Goal: Task Accomplishment & Management: Use online tool/utility

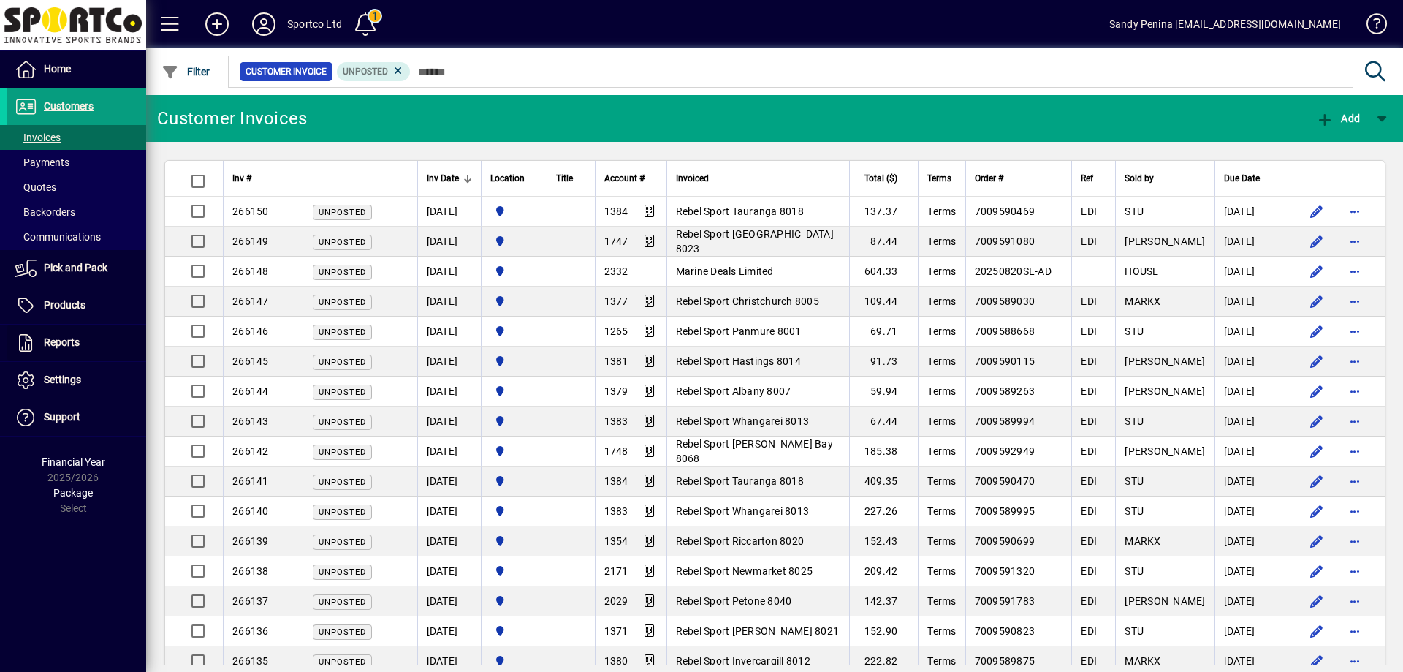
click at [75, 339] on span "Reports" at bounding box center [62, 342] width 36 height 12
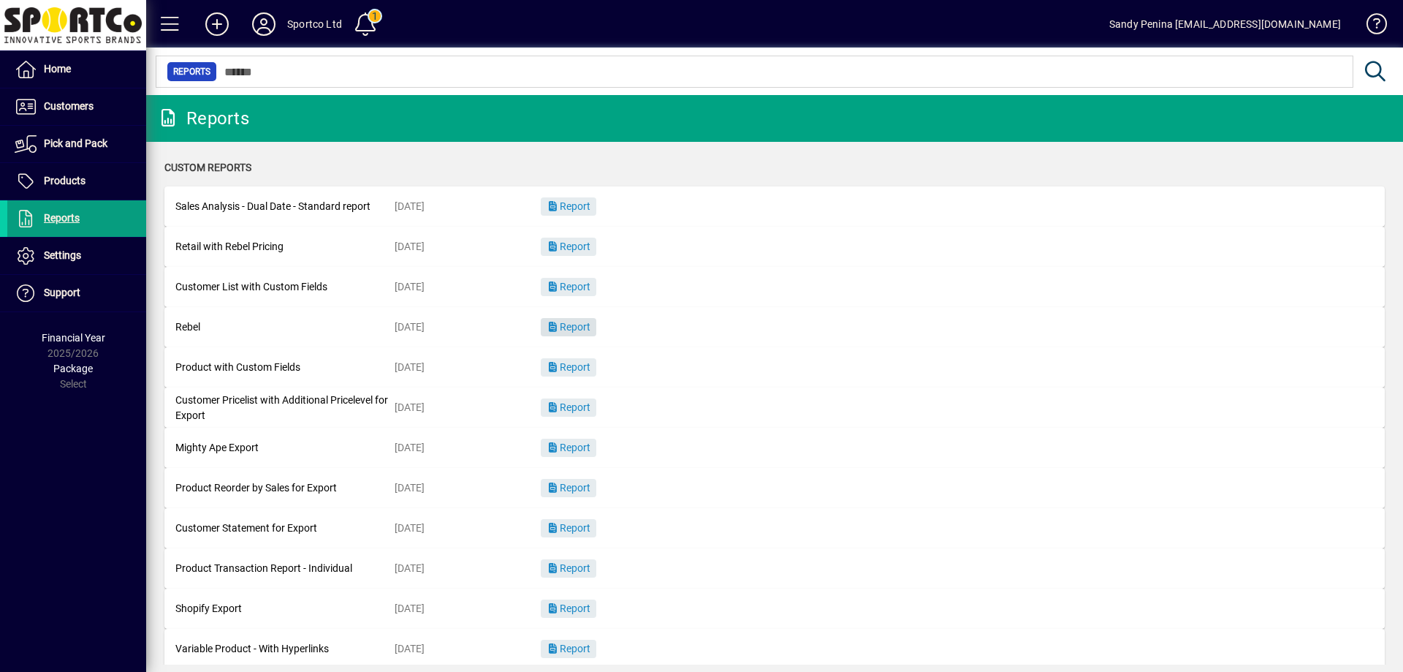
click at [577, 325] on span "Report" at bounding box center [569, 327] width 44 height 12
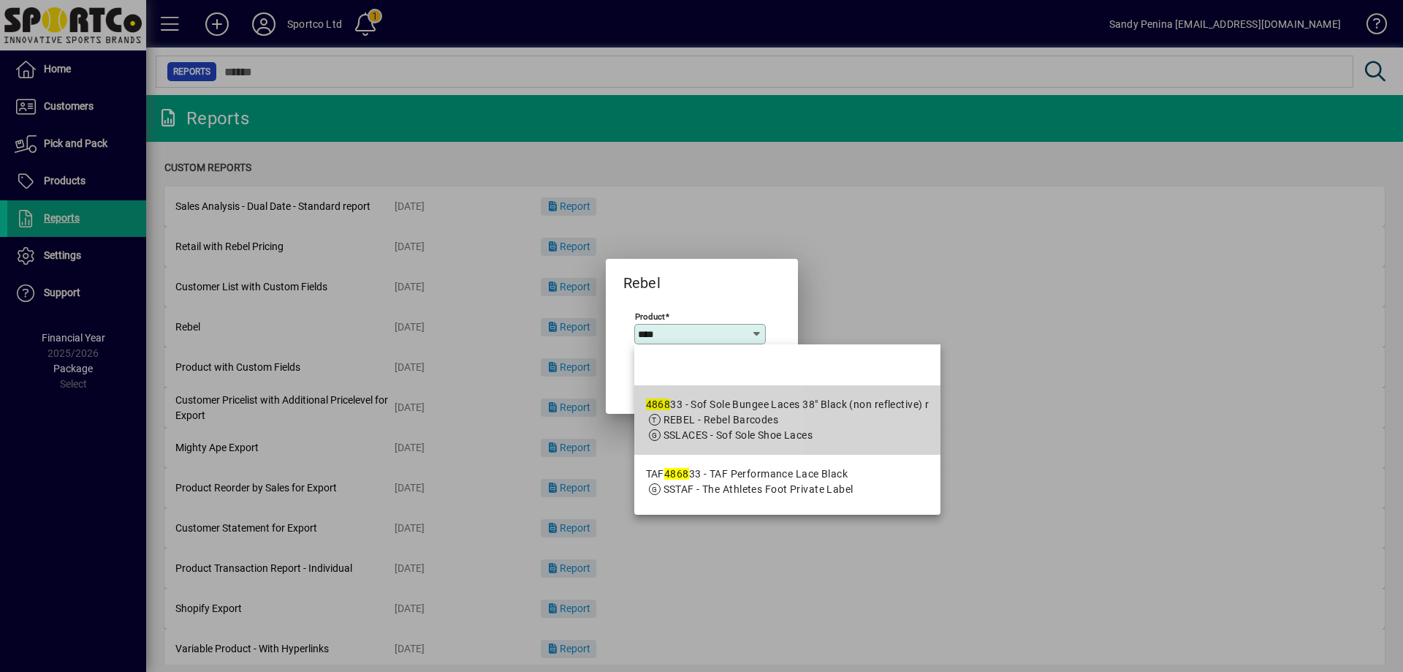
click at [691, 406] on div "4868 33 - Sof Sole Bungee Laces 38" Black (non reflective) r" at bounding box center [788, 404] width 284 height 15
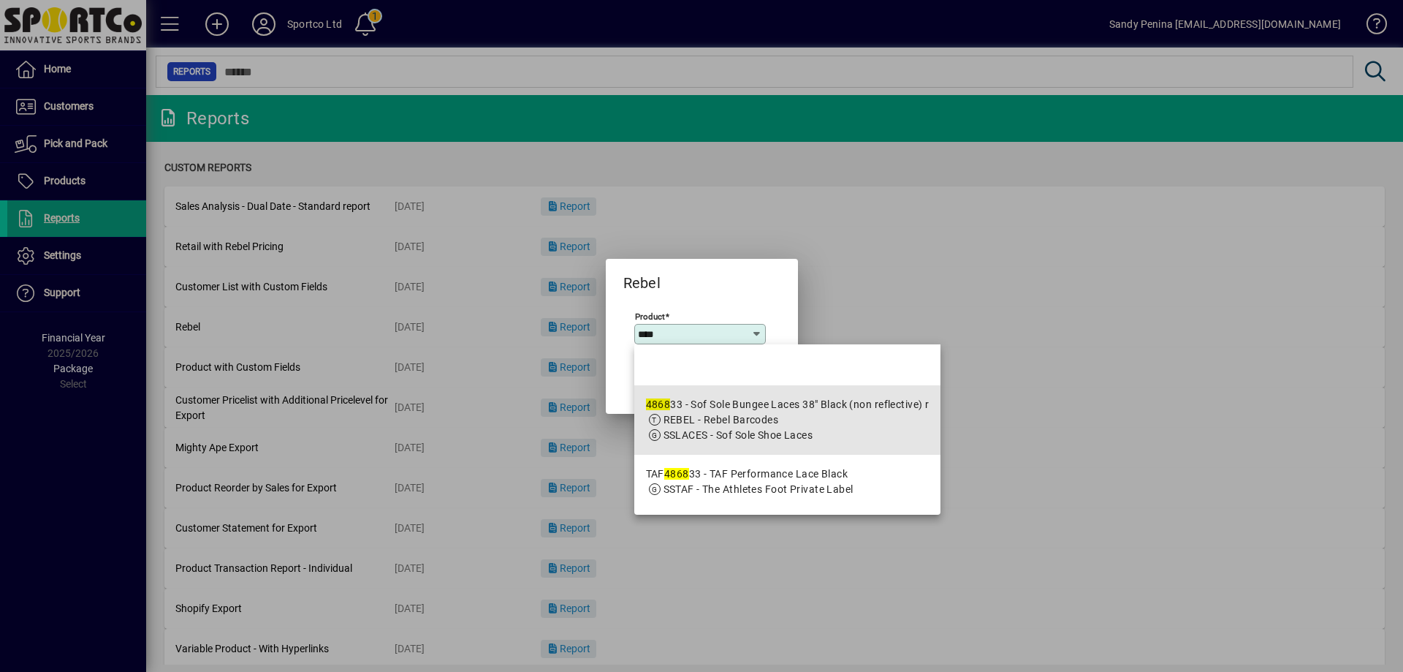
type input "**********"
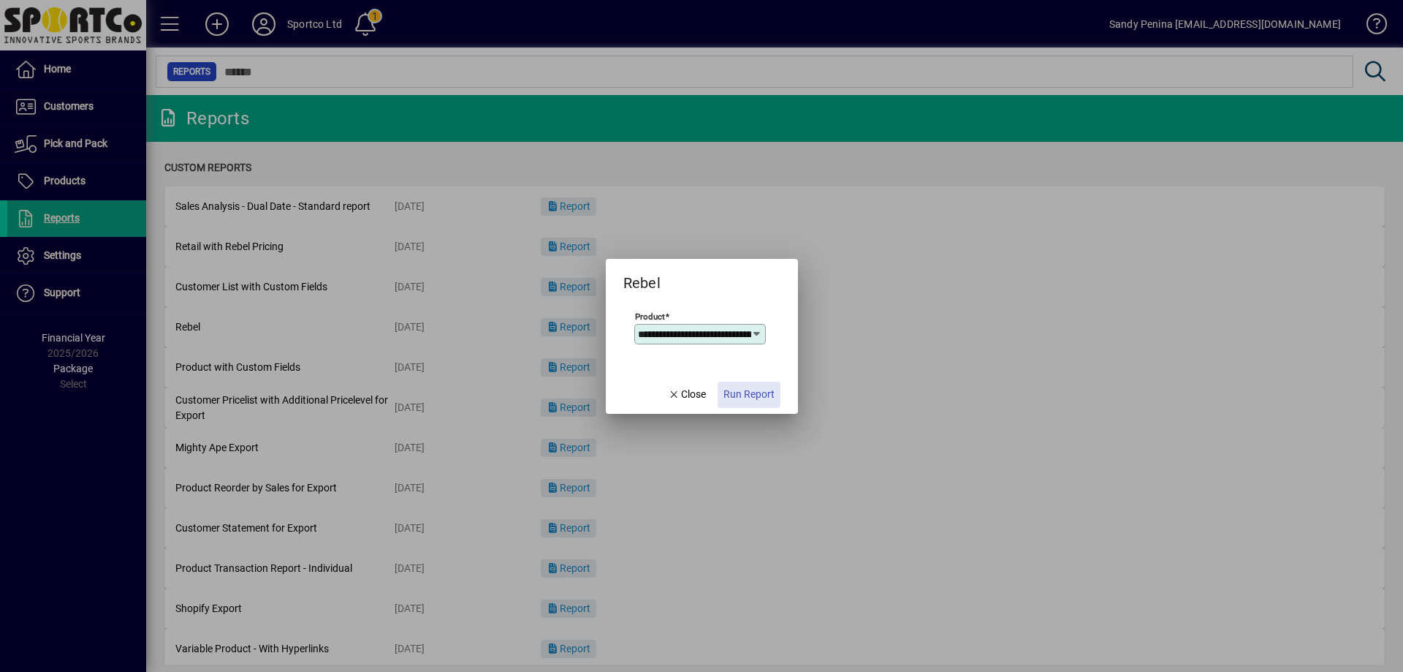
click at [737, 393] on span "Run Report" at bounding box center [749, 394] width 51 height 15
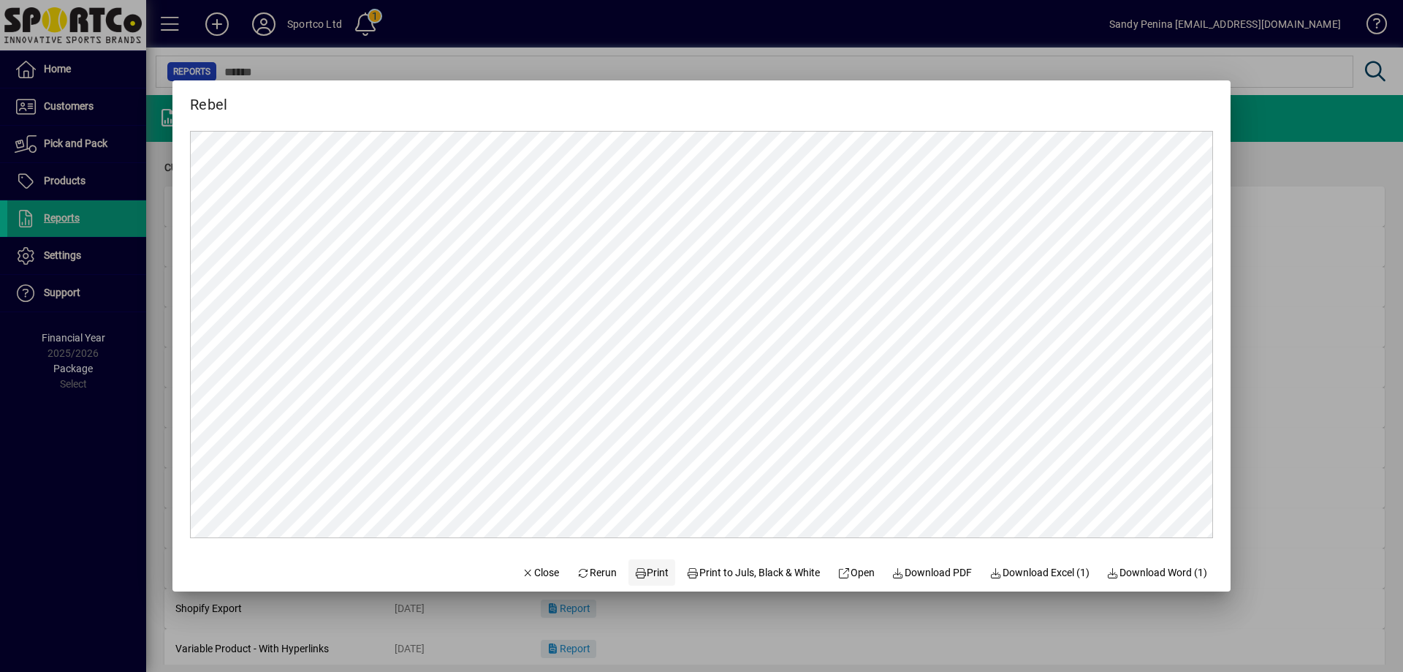
click at [639, 565] on span "Print" at bounding box center [651, 572] width 35 height 15
click at [522, 572] on span "Close" at bounding box center [541, 572] width 38 height 15
